Goal: Navigation & Orientation: Find specific page/section

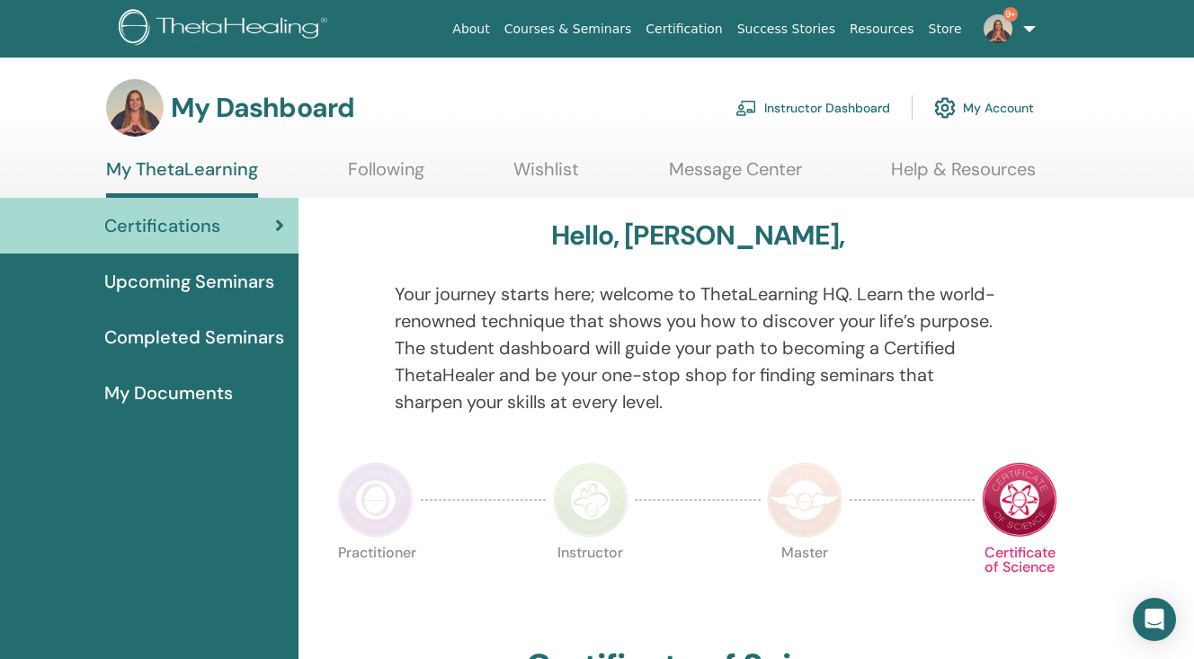
click at [180, 295] on link "Upcoming Seminars" at bounding box center [149, 282] width 298 height 56
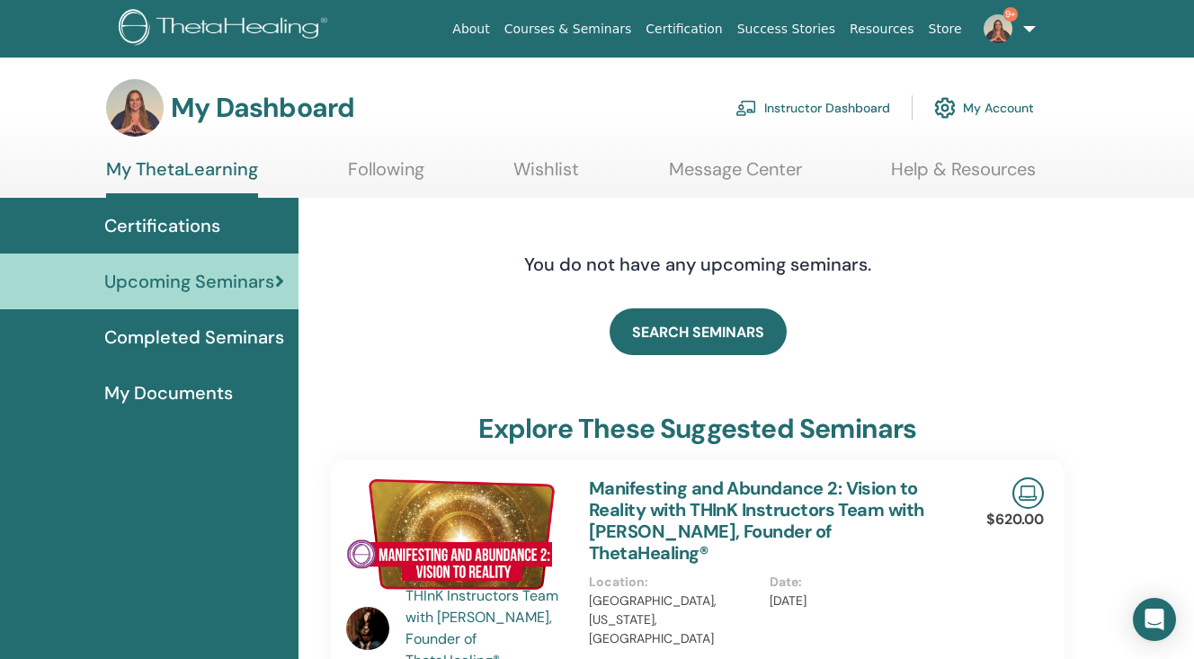
click at [225, 334] on span "Completed Seminars" at bounding box center [194, 337] width 180 height 27
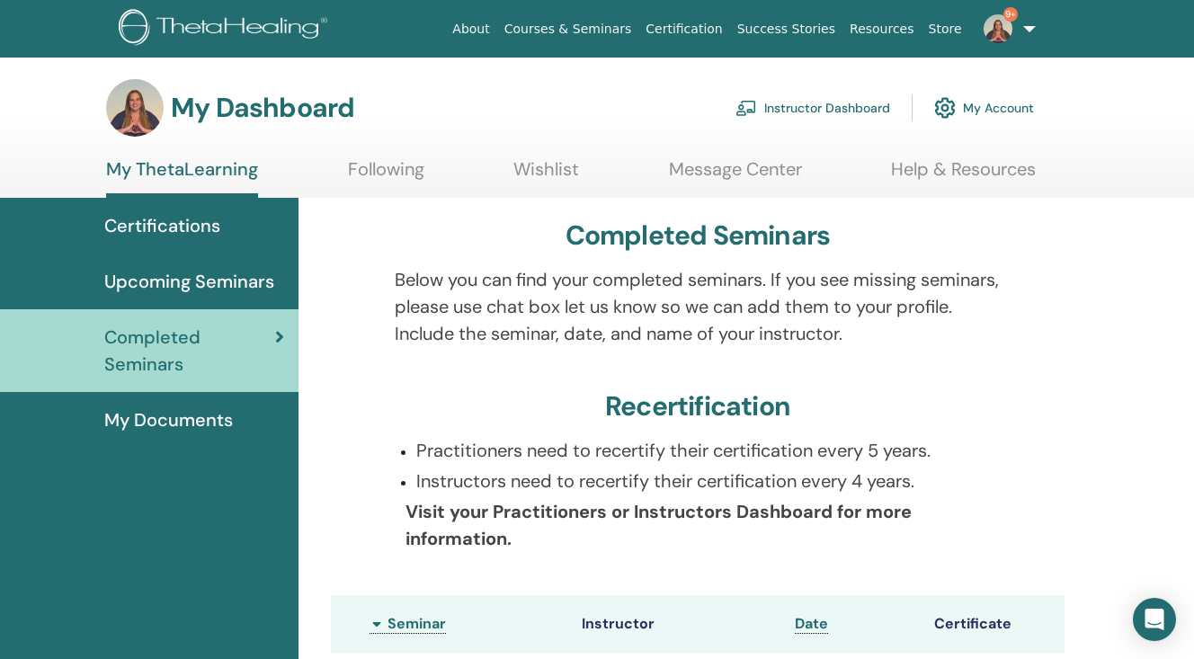
click at [821, 111] on link "Instructor Dashboard" at bounding box center [812, 108] width 155 height 40
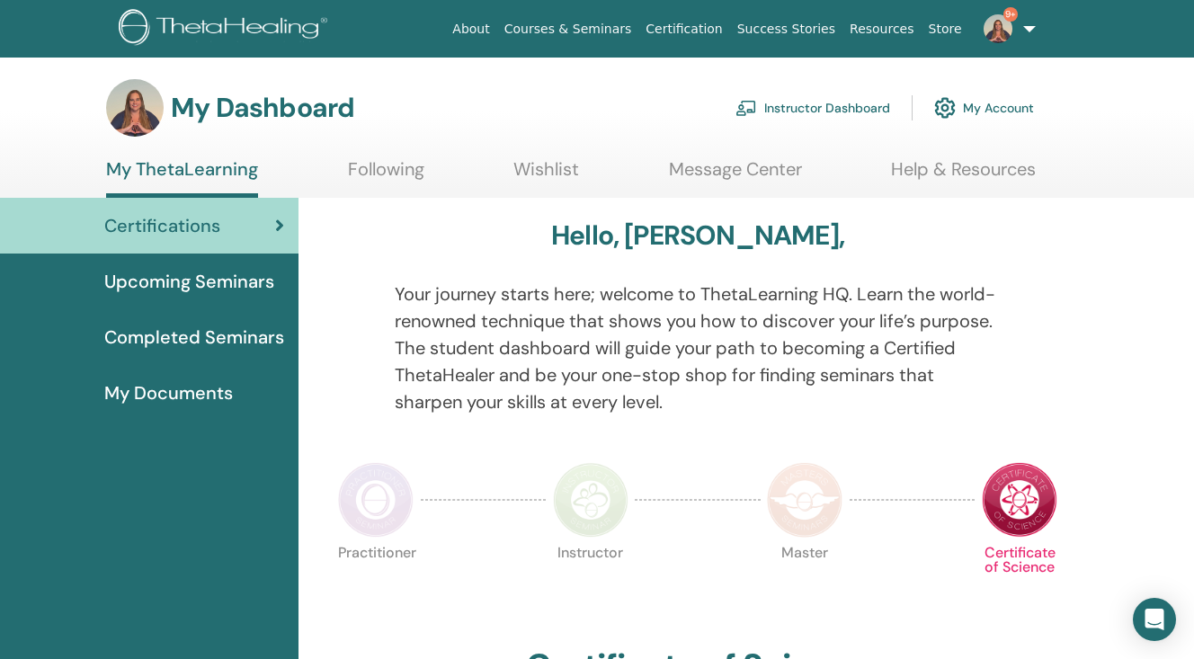
click at [812, 111] on link "Instructor Dashboard" at bounding box center [812, 108] width 155 height 40
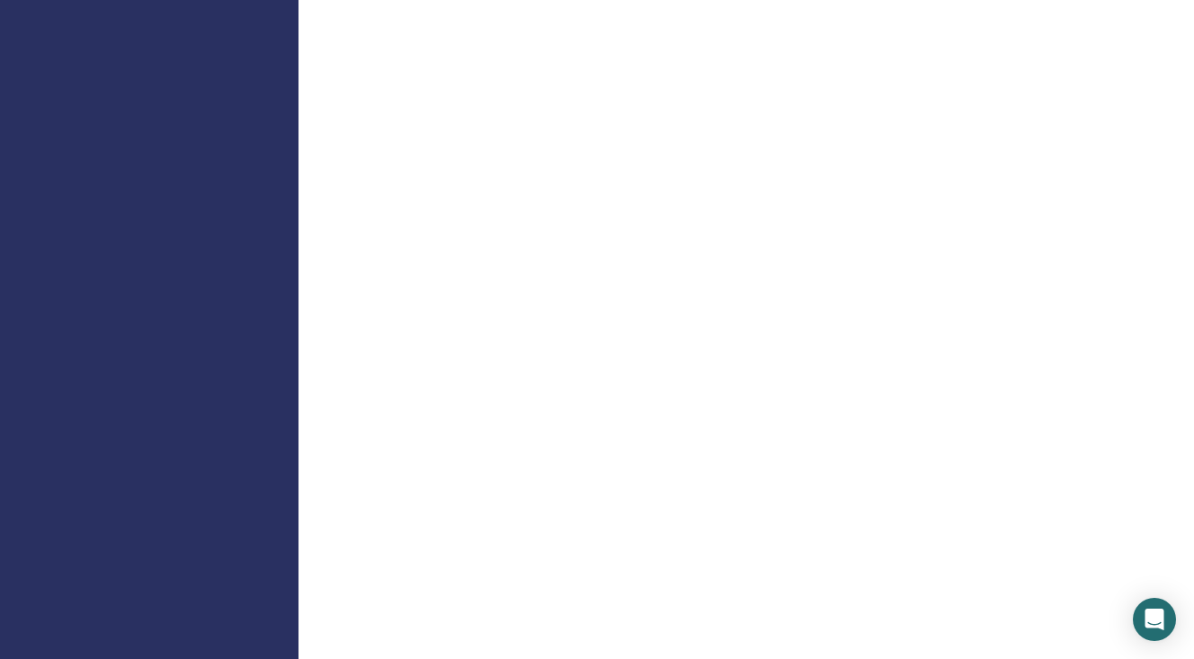
scroll to position [1432, 0]
